Goal: Transaction & Acquisition: Purchase product/service

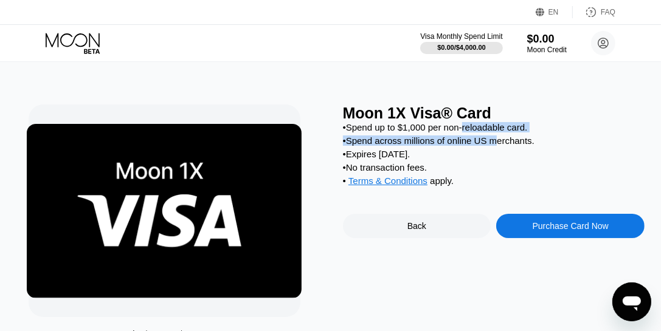
drag, startPoint x: 464, startPoint y: 134, endPoint x: 499, endPoint y: 139, distance: 35.7
click at [499, 139] on div "• Spend up to $1,000 per non-reloadable card. • Spend across millions of online…" at bounding box center [494, 157] width 302 height 70
click at [593, 126] on div "• Spend up to $1,000 per non-reloadable card." at bounding box center [494, 127] width 302 height 10
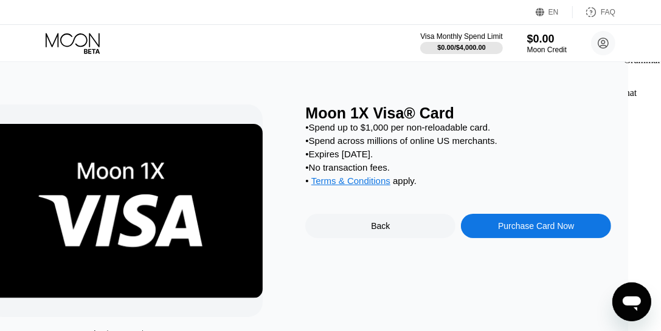
click at [390, 231] on div "Back" at bounding box center [380, 226] width 19 height 10
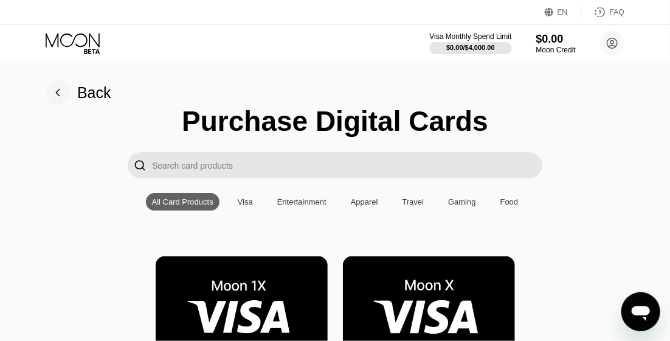
click at [202, 206] on div "All Card Products" at bounding box center [182, 201] width 61 height 9
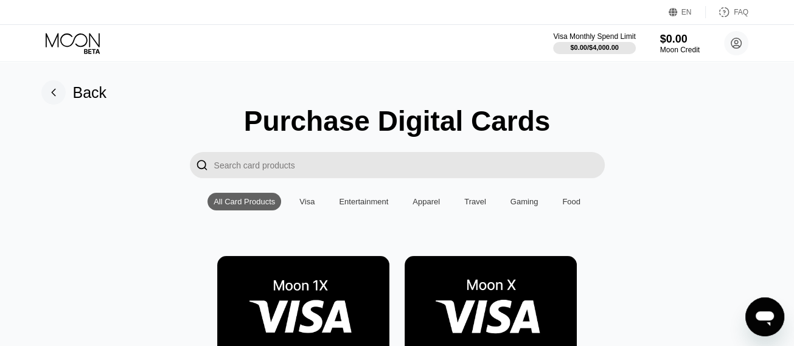
click at [377, 166] on input "Search card products" at bounding box center [409, 165] width 390 height 26
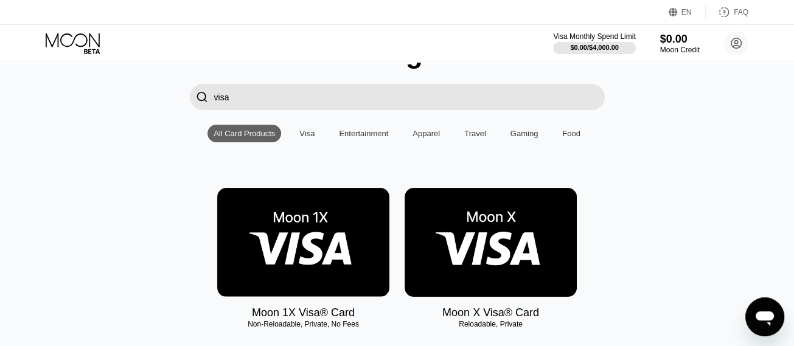
scroll to position [69, 0]
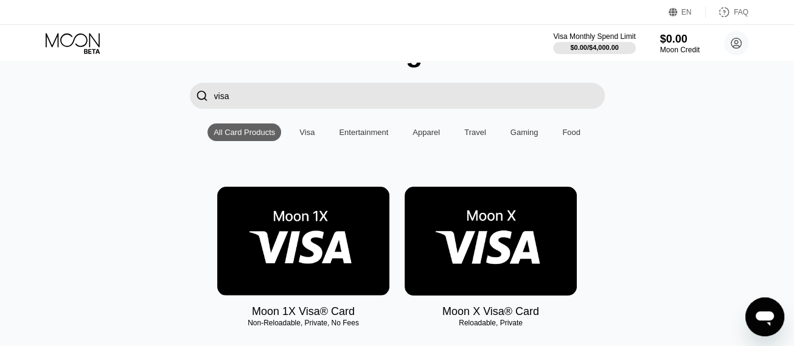
click at [268, 108] on input "visa" at bounding box center [409, 96] width 390 height 26
type input "v"
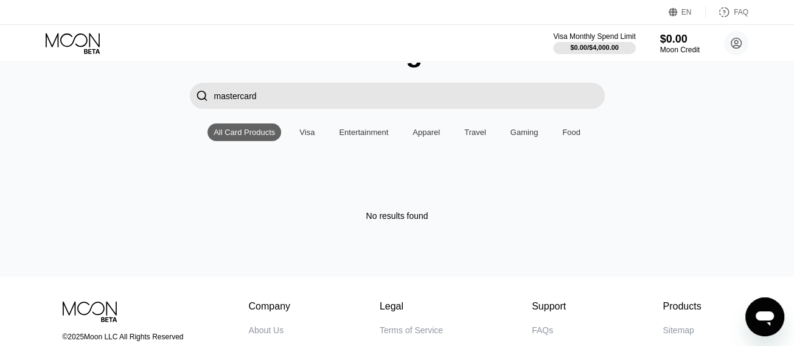
click at [310, 109] on input "mastercard" at bounding box center [409, 96] width 390 height 26
type input "m"
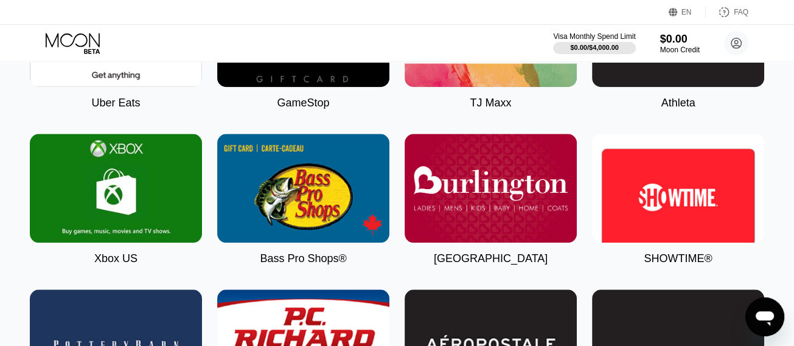
scroll to position [941, 0]
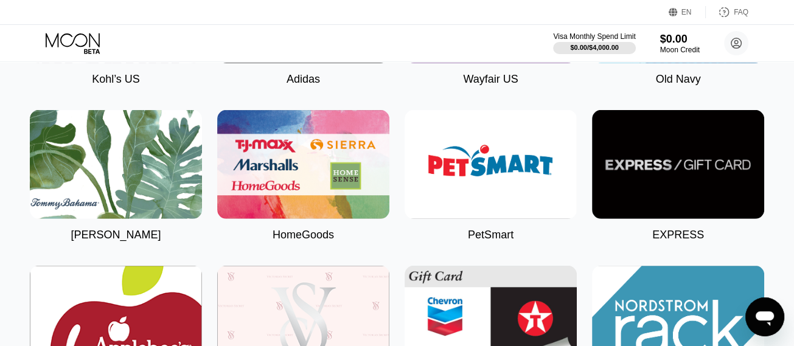
scroll to position [3112, 0]
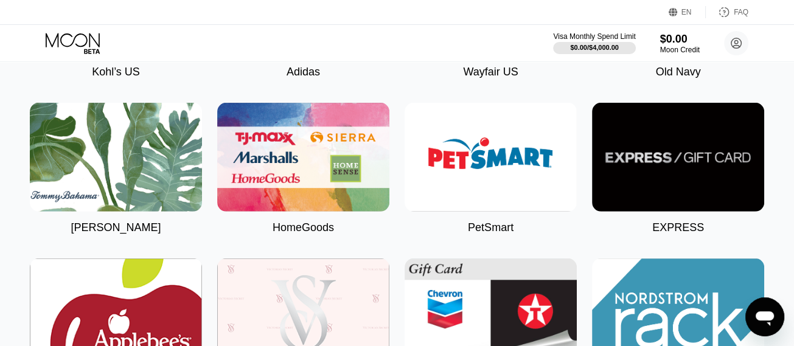
click at [623, 168] on img at bounding box center [678, 157] width 172 height 109
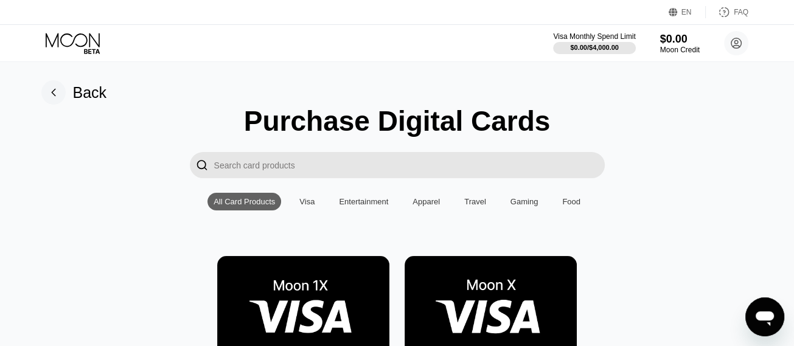
type input "0"
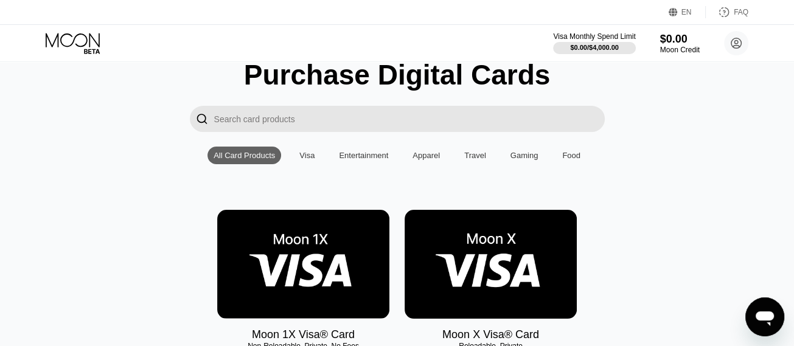
scroll to position [114, 0]
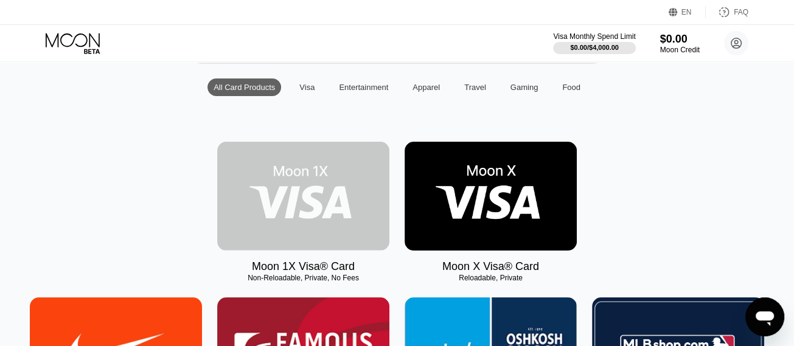
click at [309, 239] on img at bounding box center [303, 196] width 172 height 109
